Goal: Find specific fact: Find specific fact

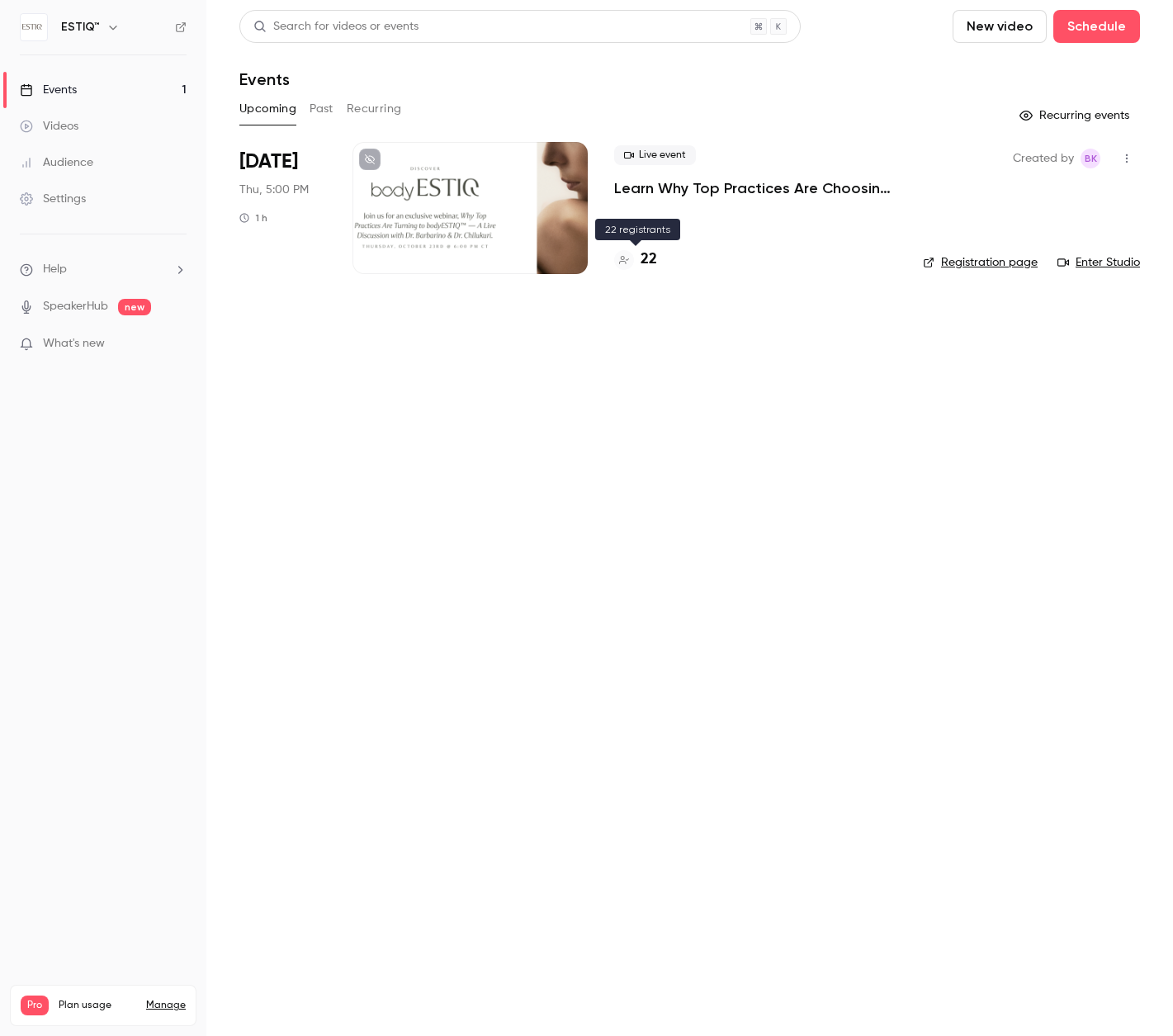
click at [652, 265] on h4 "22" at bounding box center [649, 260] width 17 height 23
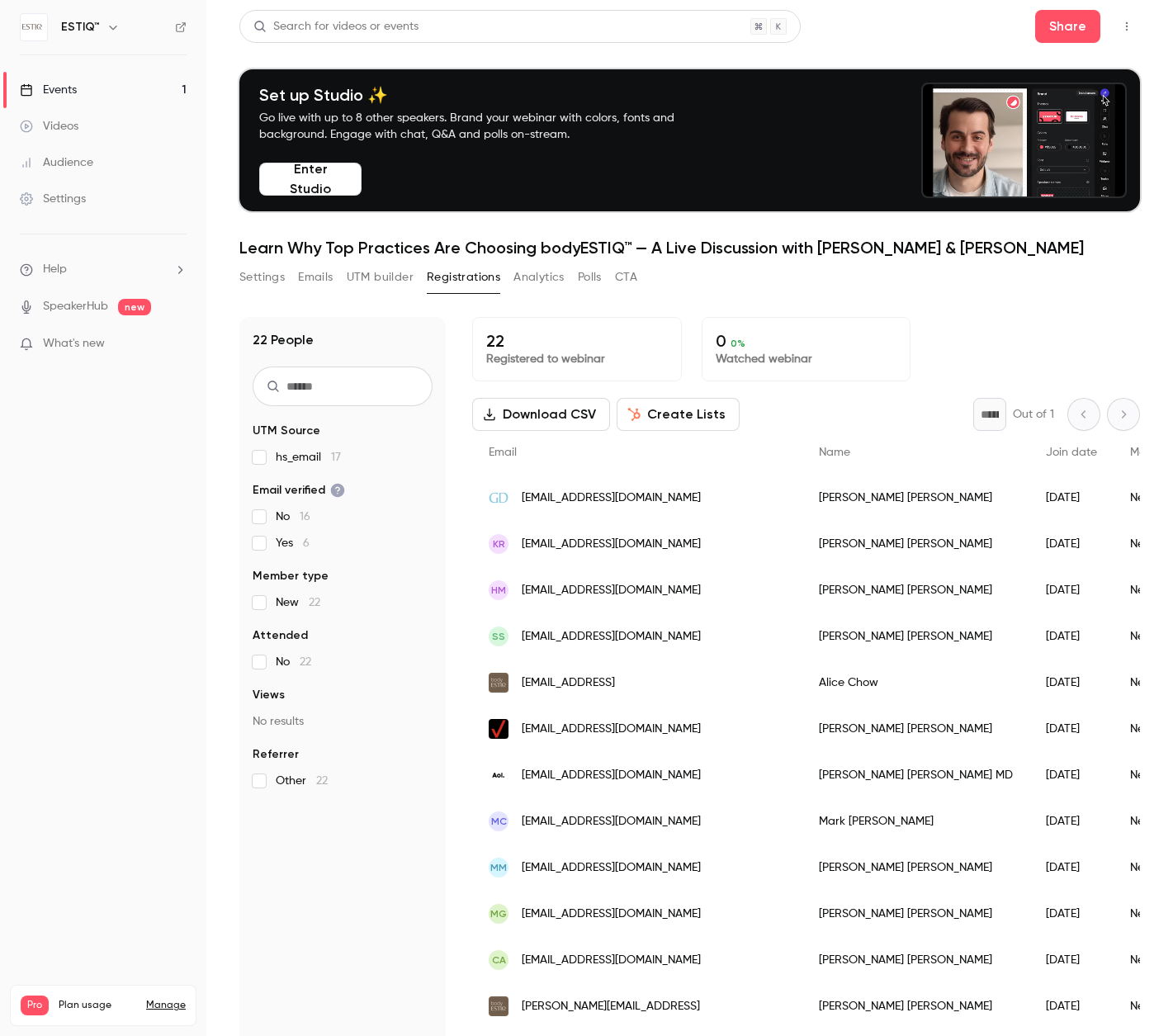
click at [802, 496] on div "Barry goldman" at bounding box center [915, 497] width 227 height 46
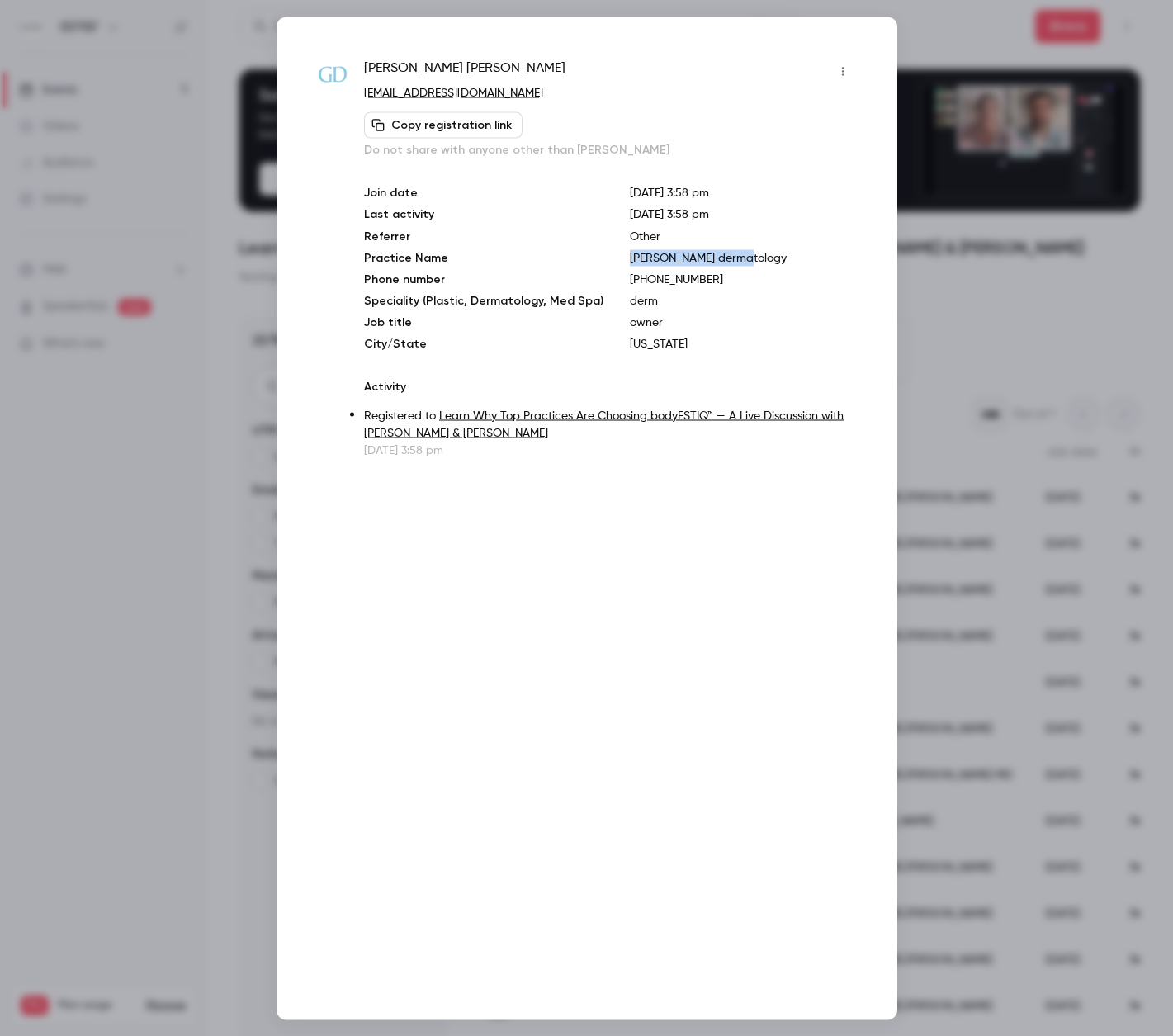
drag, startPoint x: 734, startPoint y: 257, endPoint x: 615, endPoint y: 256, distance: 119.0
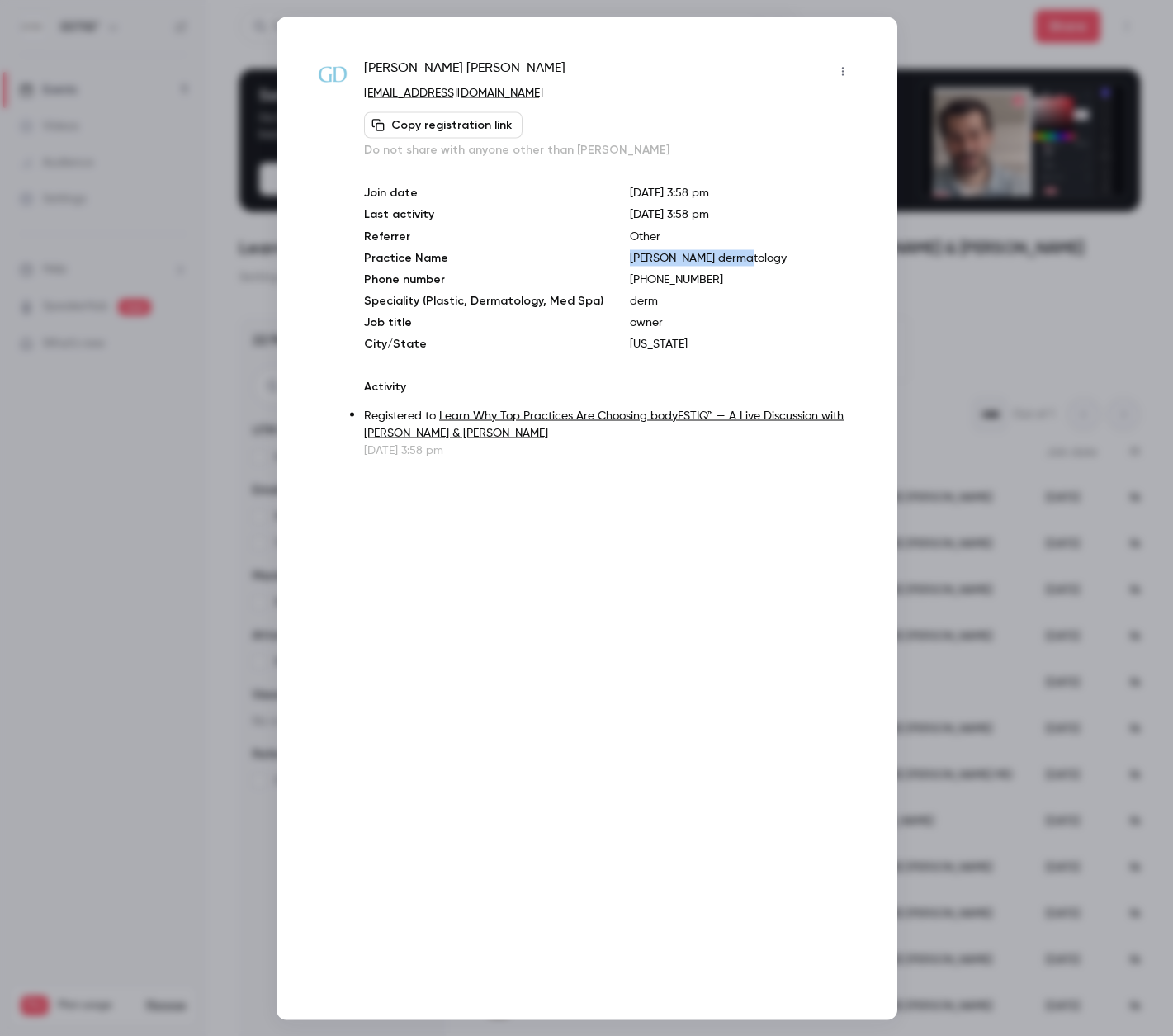
click at [629, 256] on p "goldman dermatology" at bounding box center [742, 258] width 226 height 17
copy p "goldman dermatology"
